Goal: Task Accomplishment & Management: Use online tool/utility

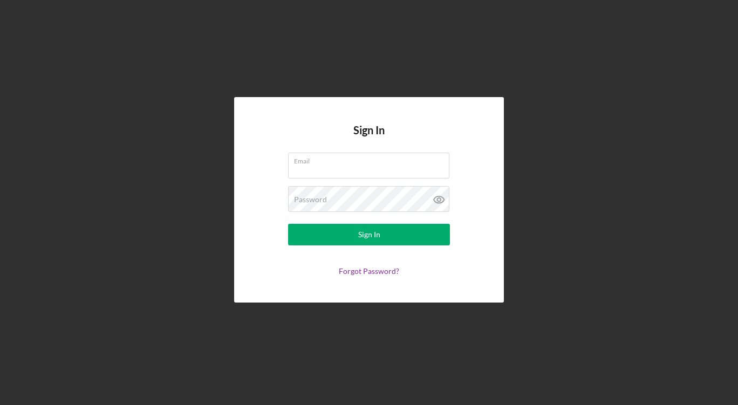
type input "[PERSON_NAME][EMAIL_ADDRESS][DOMAIN_NAME]"
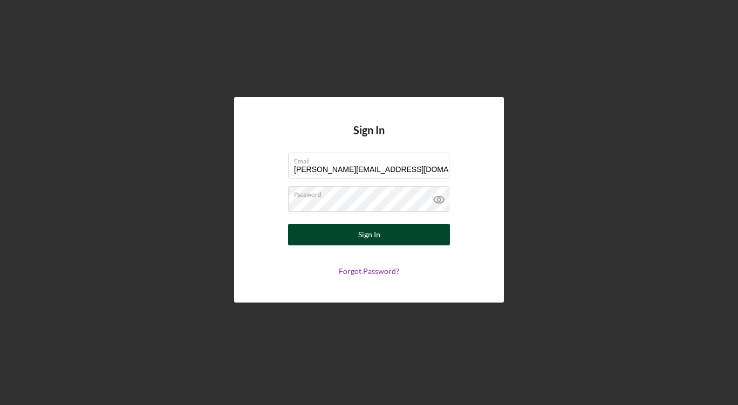
click at [390, 242] on button "Sign In" at bounding box center [369, 235] width 162 height 22
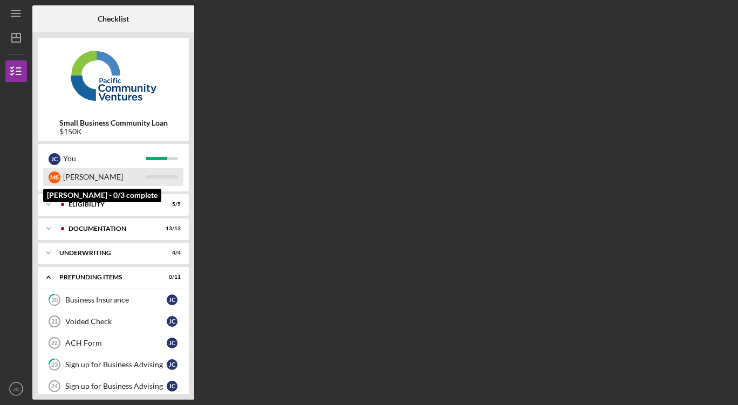
click at [64, 177] on div "[PERSON_NAME]" at bounding box center [104, 177] width 83 height 18
click at [54, 176] on div "M S" at bounding box center [55, 178] width 12 height 12
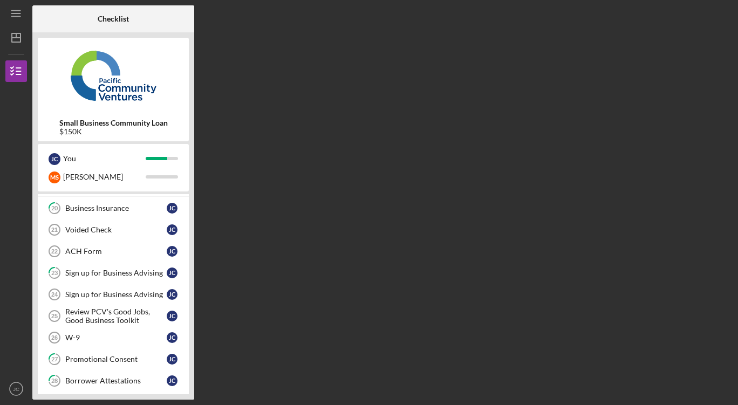
scroll to position [143, 0]
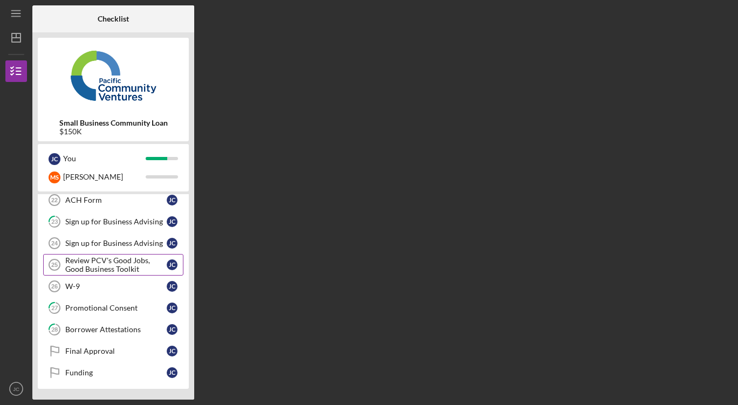
click at [111, 265] on div "Review PCV's Good Jobs, Good Business Toolkit" at bounding box center [115, 264] width 101 height 17
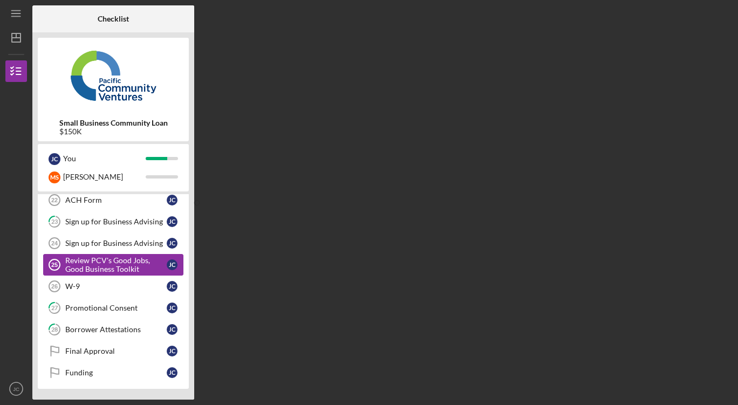
click at [111, 265] on div "Review PCV's Good Jobs, Good Business Toolkit" at bounding box center [115, 264] width 101 height 17
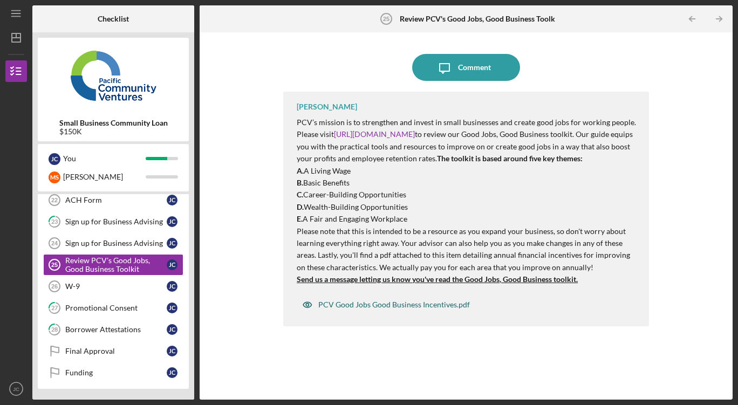
click at [394, 309] on div "PCV Good Jobs Good Business Incentives.pdf" at bounding box center [394, 304] width 152 height 9
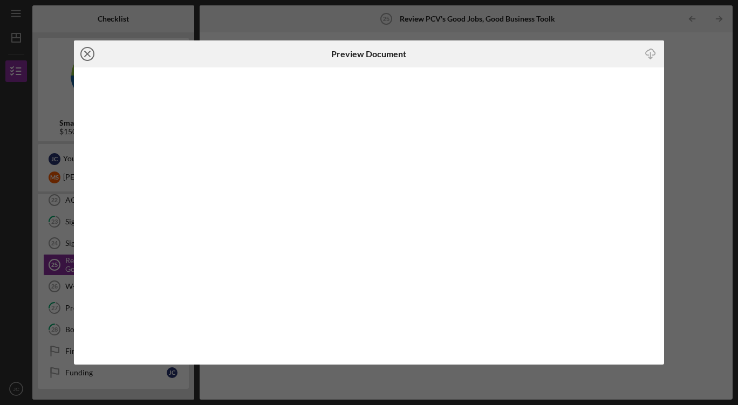
click at [87, 52] on icon "Icon/Close" at bounding box center [87, 53] width 27 height 27
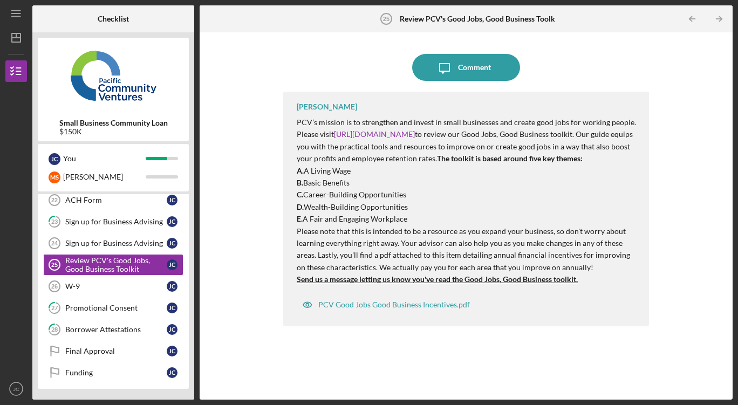
click at [478, 189] on p "B. Basic Benefits" at bounding box center [467, 183] width 341 height 12
click at [99, 287] on div "W-9" at bounding box center [115, 286] width 101 height 9
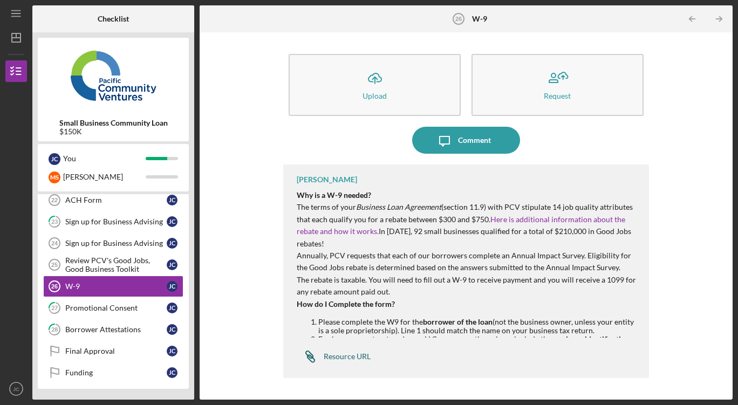
click at [342, 356] on div "Resource URL" at bounding box center [347, 356] width 47 height 9
